Goal: Task Accomplishment & Management: Manage account settings

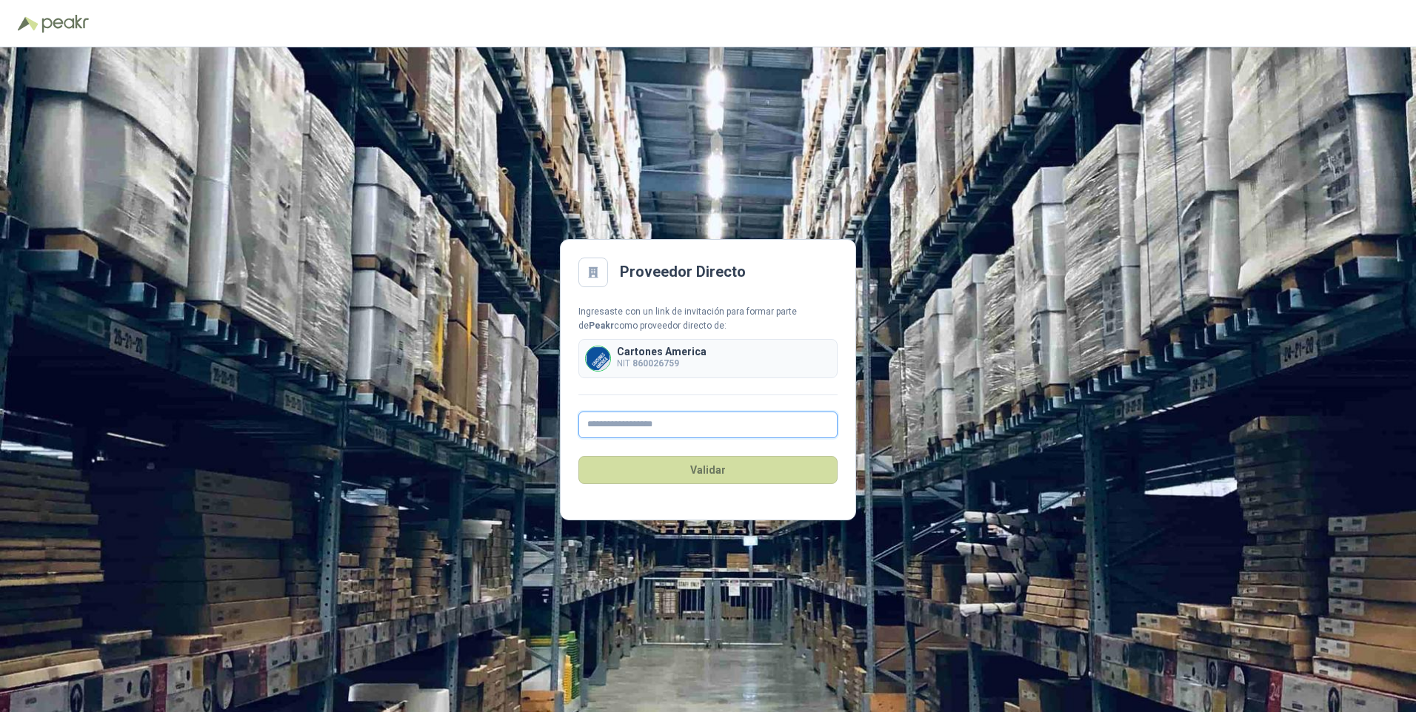
click at [645, 425] on input "text" at bounding box center [707, 425] width 259 height 27
type input "**********"
click at [710, 467] on button "Validar" at bounding box center [707, 470] width 259 height 28
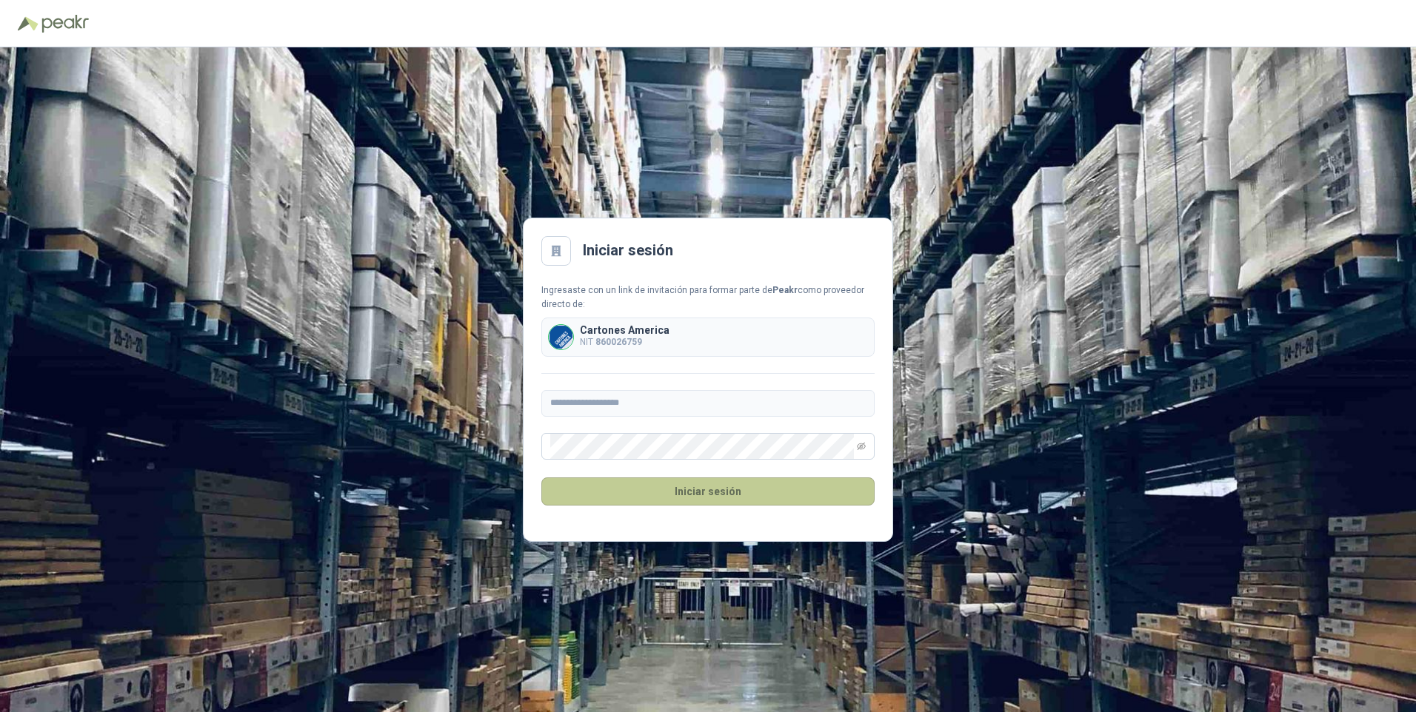
click at [683, 488] on button "Iniciar sesión" at bounding box center [707, 492] width 333 height 28
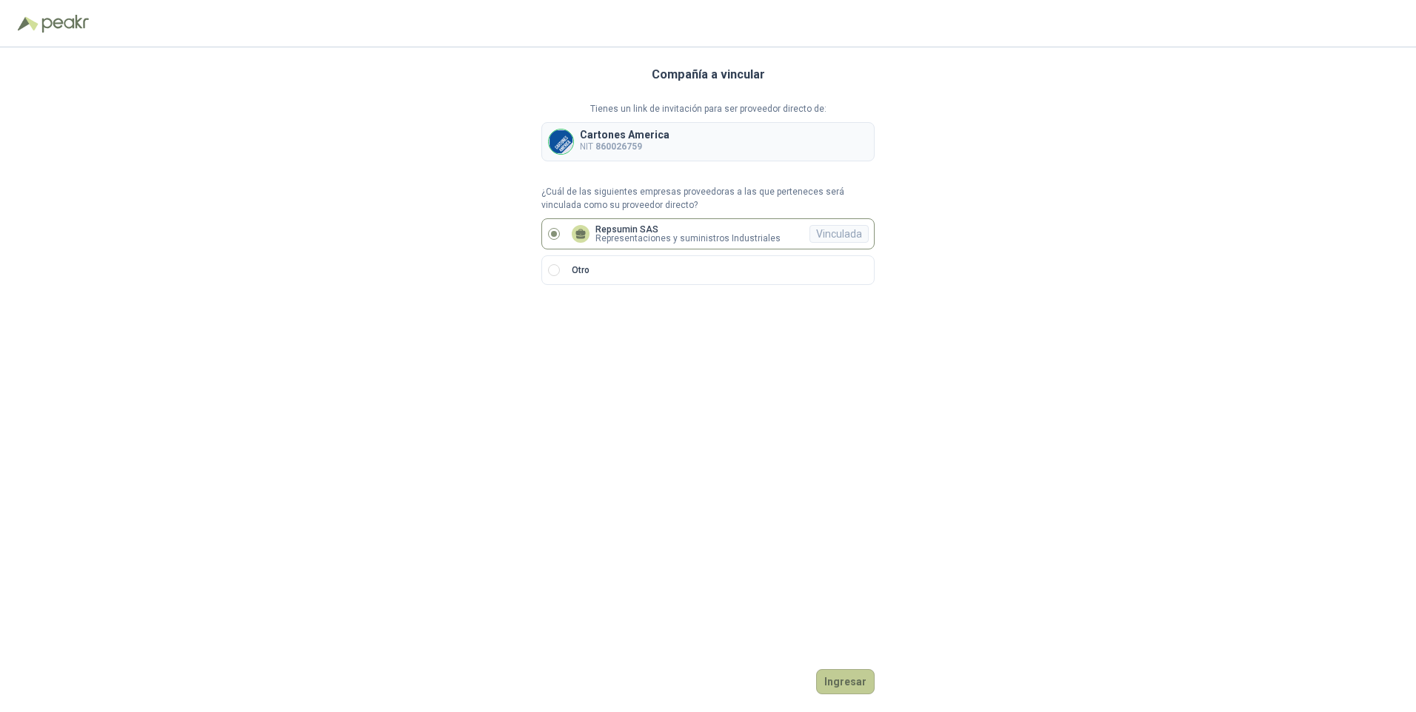
click at [843, 682] on button "Ingresar" at bounding box center [845, 681] width 58 height 25
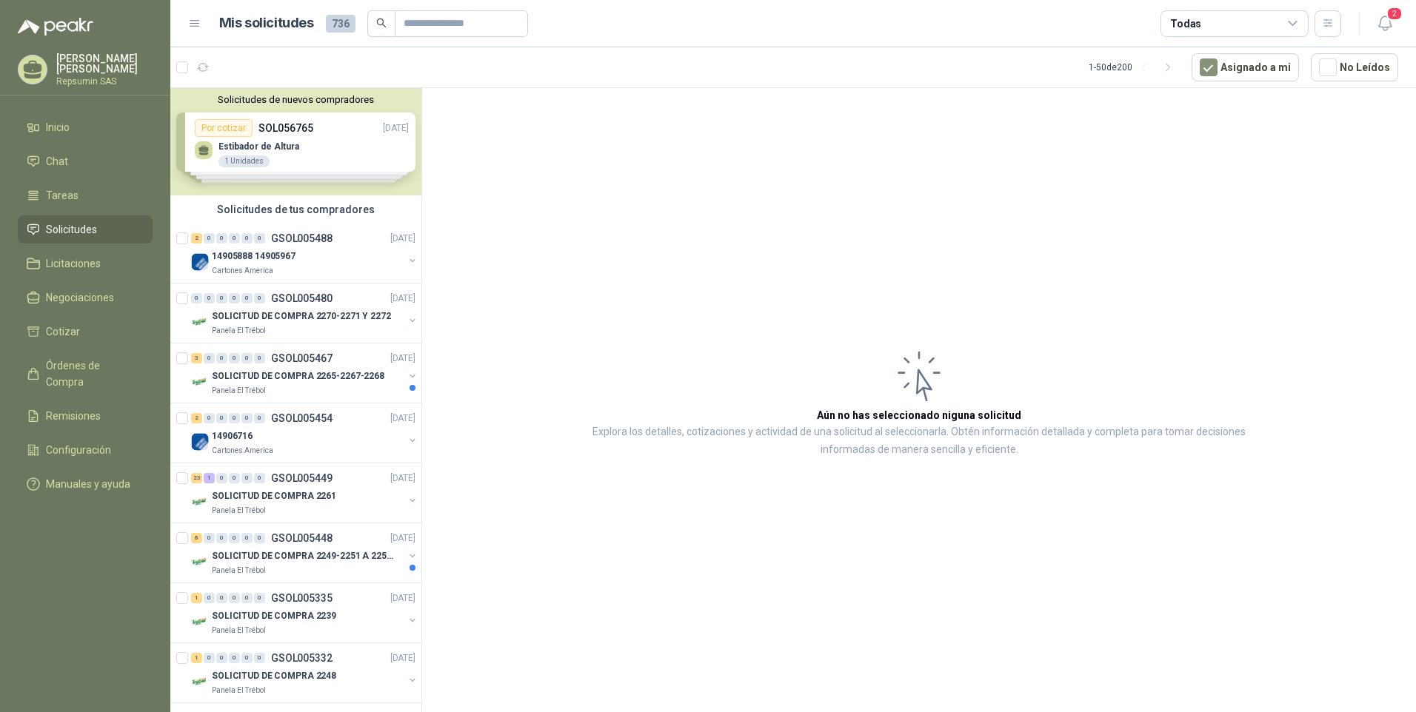
click at [205, 152] on div "Solicitudes de nuevos compradores Por cotizar SOL056765 [DATE] Estibador de Alt…" at bounding box center [295, 141] width 251 height 107
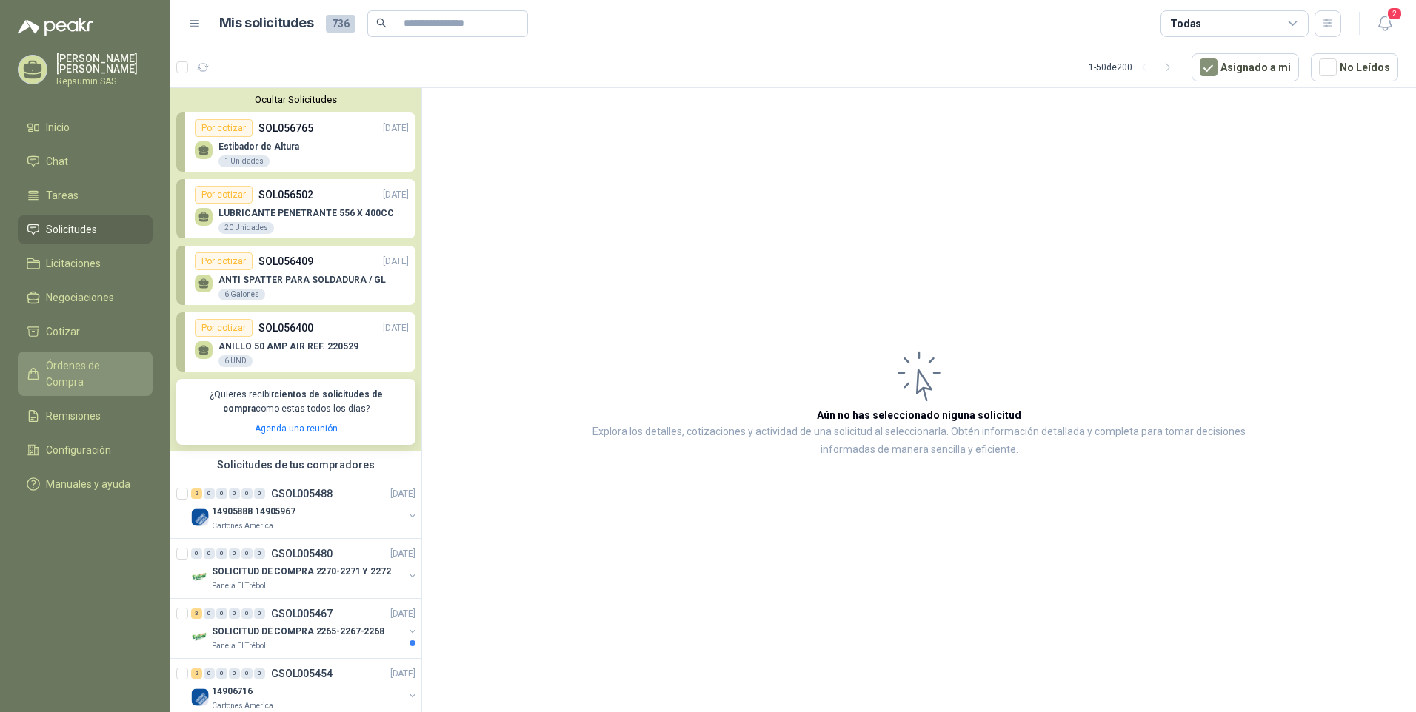
click at [63, 369] on span "Órdenes de Compra" at bounding box center [92, 374] width 93 height 33
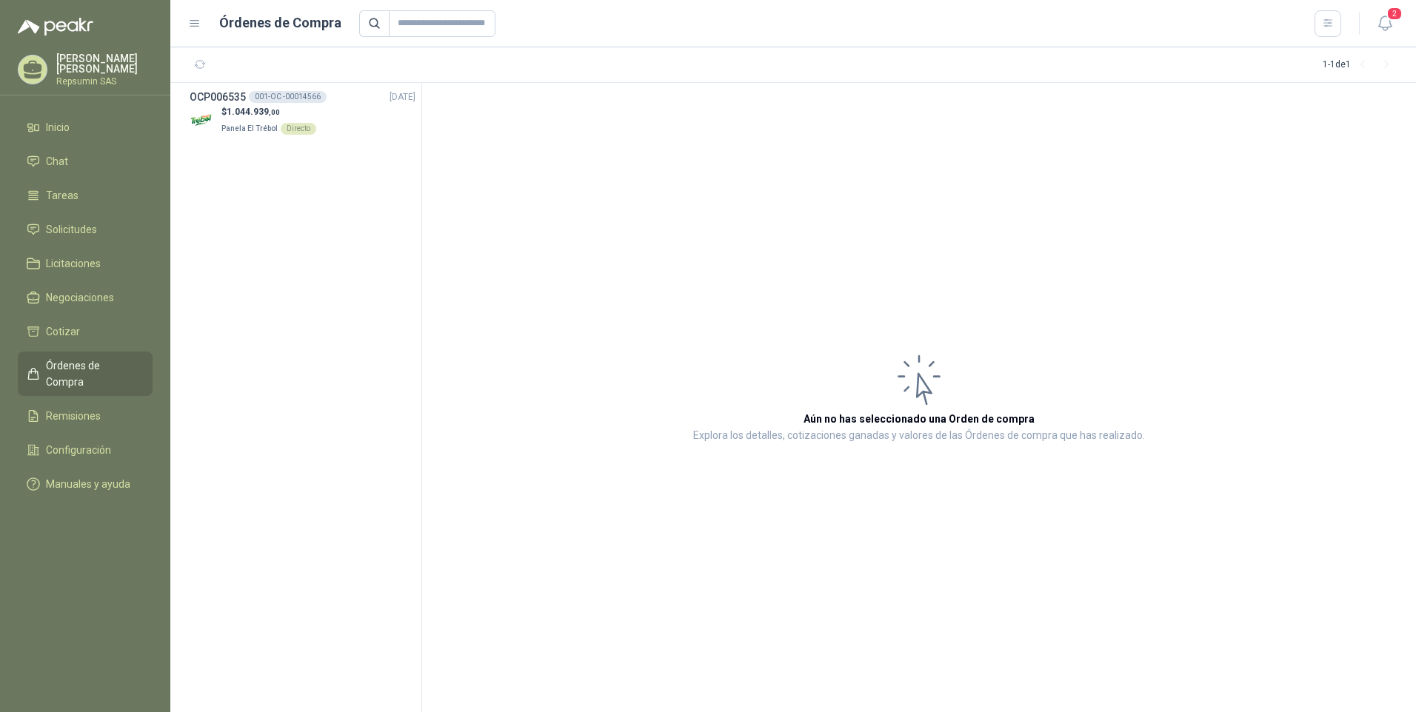
click at [105, 73] on p "[PERSON_NAME]" at bounding box center [104, 63] width 96 height 21
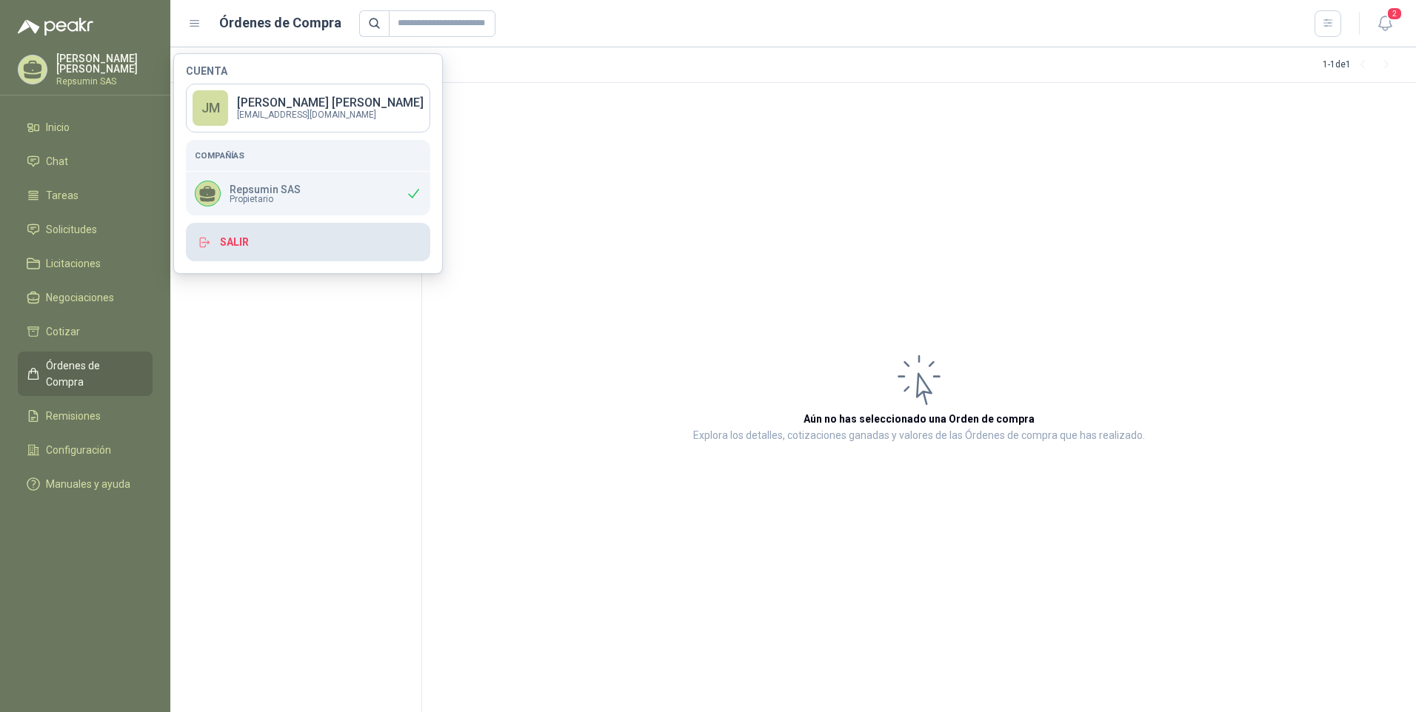
click at [251, 246] on button "Salir" at bounding box center [308, 242] width 244 height 39
